Goal: Task Accomplishment & Management: Use online tool/utility

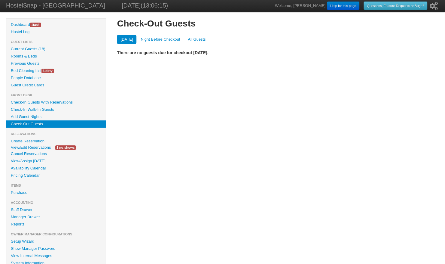
click at [41, 101] on link "Check-In Guests With Reservations" at bounding box center [56, 102] width 100 height 7
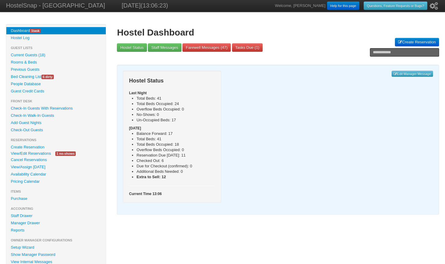
click at [52, 106] on link "Check-In Guests With Reservations" at bounding box center [56, 108] width 100 height 7
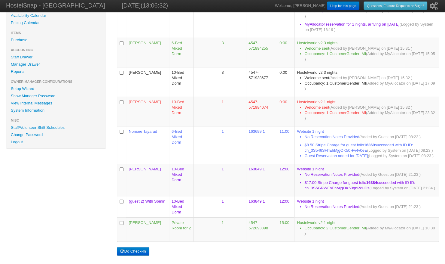
scroll to position [177, 0]
